Goal: Check status: Check status

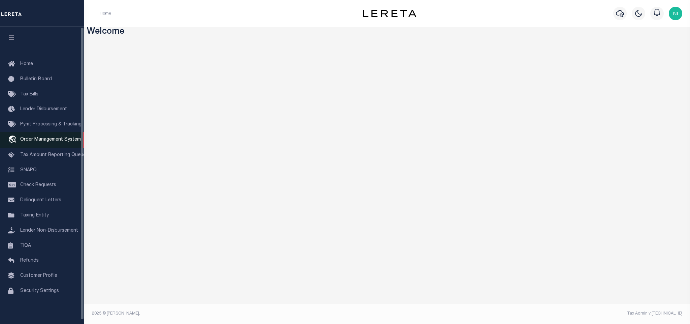
click at [37, 140] on span "Order Management System" at bounding box center [50, 139] width 61 height 5
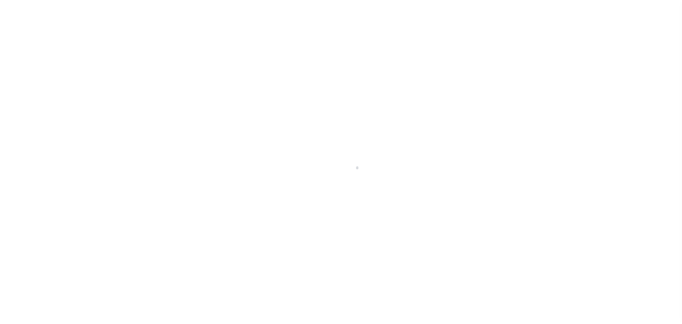
scroll to position [4, 0]
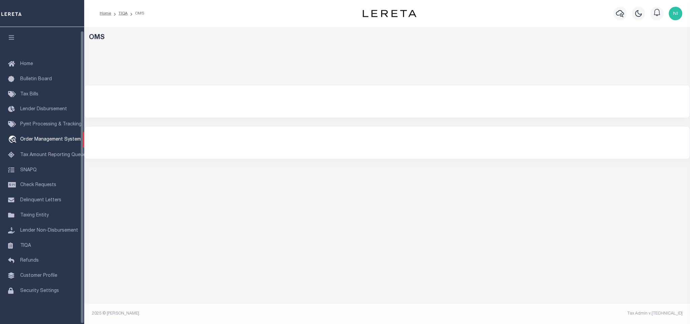
select select "200"
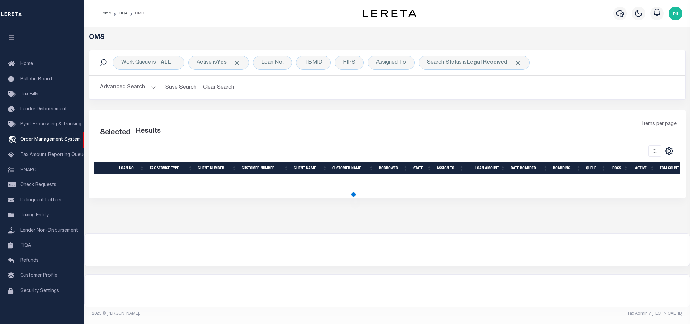
select select "200"
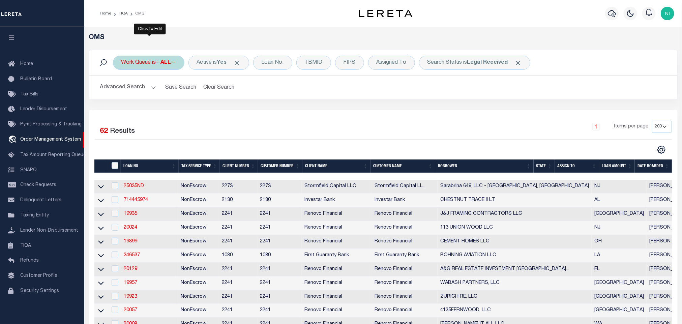
click at [163, 63] on b "--ALL--" at bounding box center [166, 62] width 20 height 5
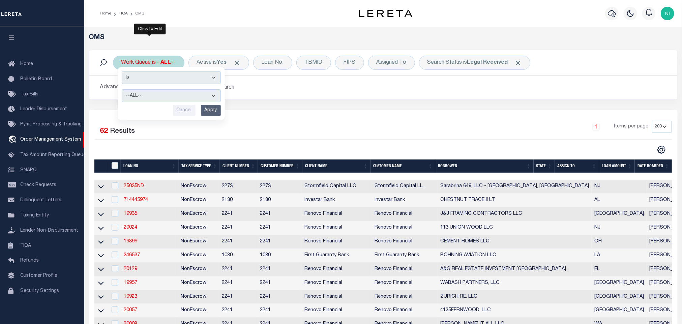
click at [161, 93] on select "--ALL-- factRSystems General ThoughtFocus" at bounding box center [171, 95] width 99 height 13
select select "FAC"
click at [122, 90] on select "--ALL-- factRSystems General ThoughtFocus" at bounding box center [171, 95] width 99 height 13
click at [209, 109] on input "Apply" at bounding box center [211, 110] width 20 height 11
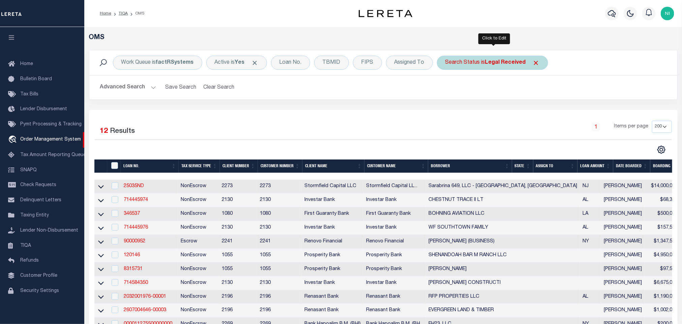
click at [506, 65] on b "Legal Received" at bounding box center [505, 62] width 41 height 5
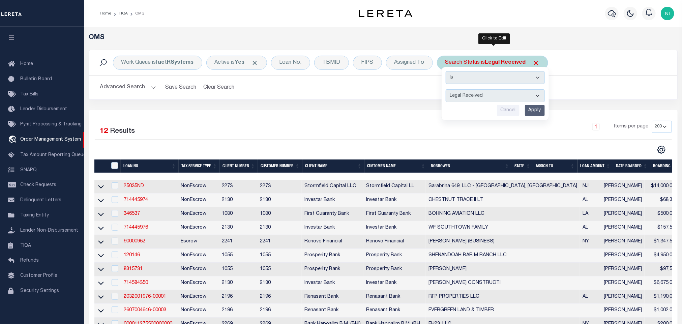
click at [509, 96] on select "Automated Search Bad Parcel Complete Duplicate Parcel High Dollar Reporting In …" at bounding box center [495, 95] width 99 height 13
select select "IP"
click at [447, 90] on select "Automated Search Bad Parcel Complete Duplicate Parcel High Dollar Reporting In …" at bounding box center [495, 95] width 99 height 13
click at [531, 112] on input "Apply" at bounding box center [535, 110] width 20 height 11
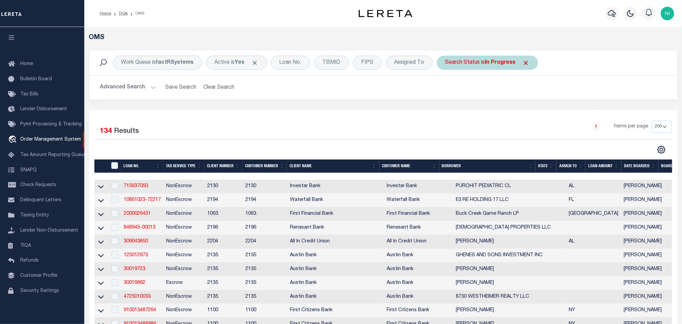
click at [477, 62] on div "Search Status is In Progress" at bounding box center [487, 63] width 101 height 14
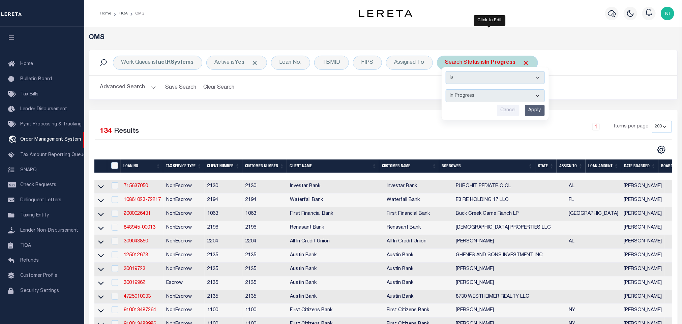
click at [474, 95] on select "Automated Search Bad Parcel Complete Duplicate Parcel High Dollar Reporting In …" at bounding box center [495, 95] width 99 height 13
select select "QC"
click at [447, 90] on select "Automated Search Bad Parcel Complete Duplicate Parcel High Dollar Reporting In …" at bounding box center [495, 95] width 99 height 13
click at [538, 113] on input "Apply" at bounding box center [535, 110] width 20 height 11
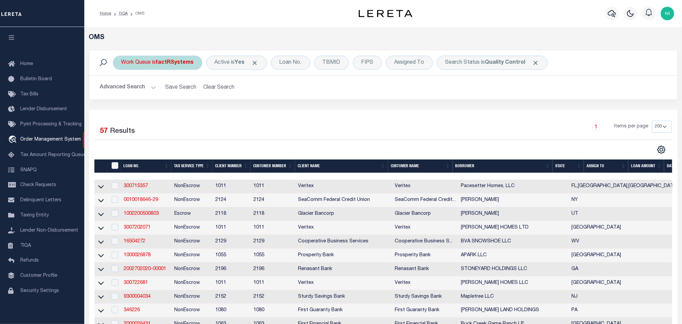
click at [155, 58] on div "Work Queue is factRSystems" at bounding box center [157, 63] width 89 height 14
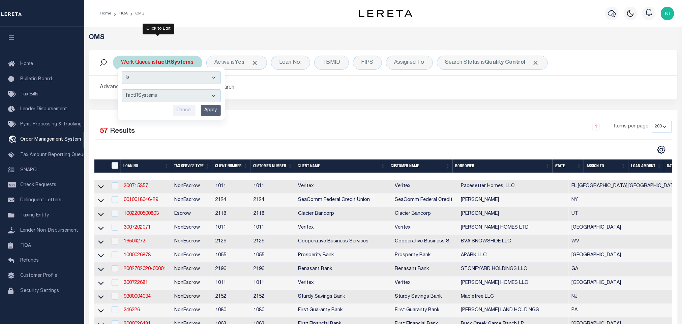
click at [157, 98] on select "--ALL-- factRSystems General ThoughtFocus" at bounding box center [171, 95] width 99 height 13
select select "FAC_GEN_THF"
click at [122, 90] on select "--ALL-- factRSystems General ThoughtFocus" at bounding box center [171, 95] width 99 height 13
click at [210, 110] on input "Apply" at bounding box center [211, 110] width 20 height 11
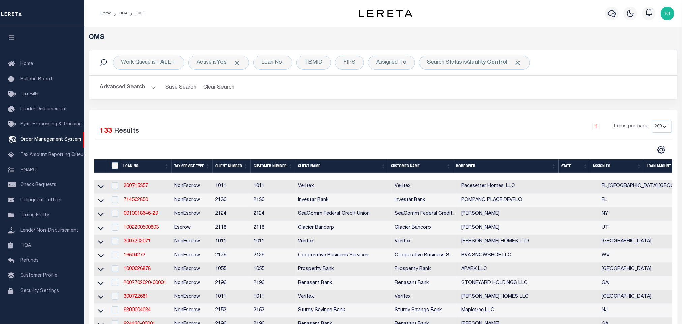
click at [322, 105] on div "Work Queue is --ALL-- Active is Yes Loan No. TBMID FIPS Assigned To Search Stat…" at bounding box center [383, 80] width 598 height 60
drag, startPoint x: 226, startPoint y: 110, endPoint x: 254, endPoint y: 106, distance: 28.3
click at [350, 104] on div "Work Queue is --ALL-- Active is Yes Loan No. TBMID FIPS Assigned To Search Stat…" at bounding box center [383, 80] width 598 height 60
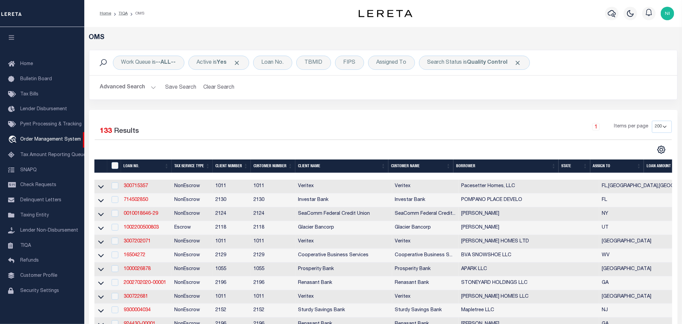
click at [423, 106] on div "Work Queue is --ALL-- Active is Yes Loan No. TBMID FIPS Assigned To Search Stat…" at bounding box center [383, 80] width 598 height 60
